Goal: Find specific page/section: Find specific page/section

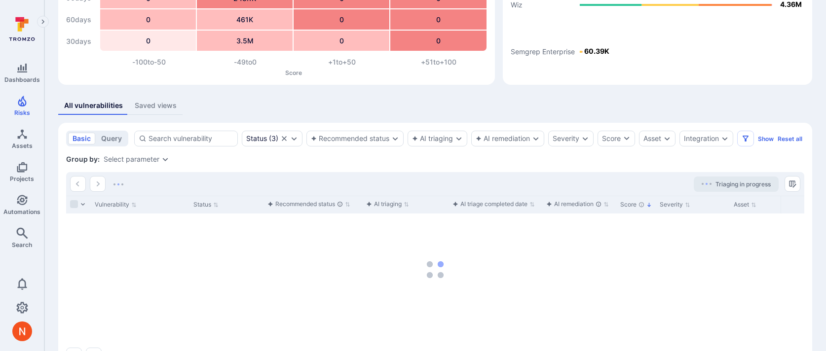
scroll to position [150, 0]
